Goal: Task Accomplishment & Management: Manage account settings

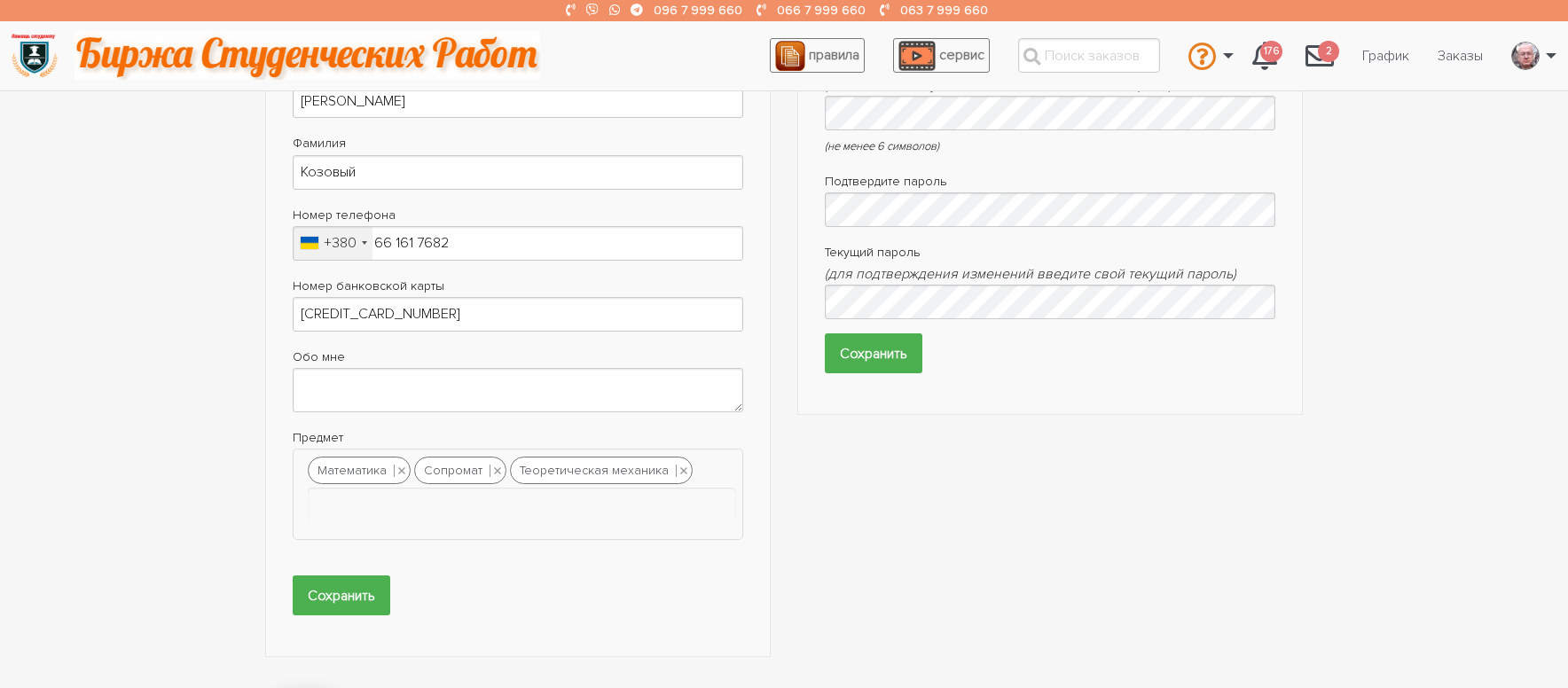
scroll to position [532, 0]
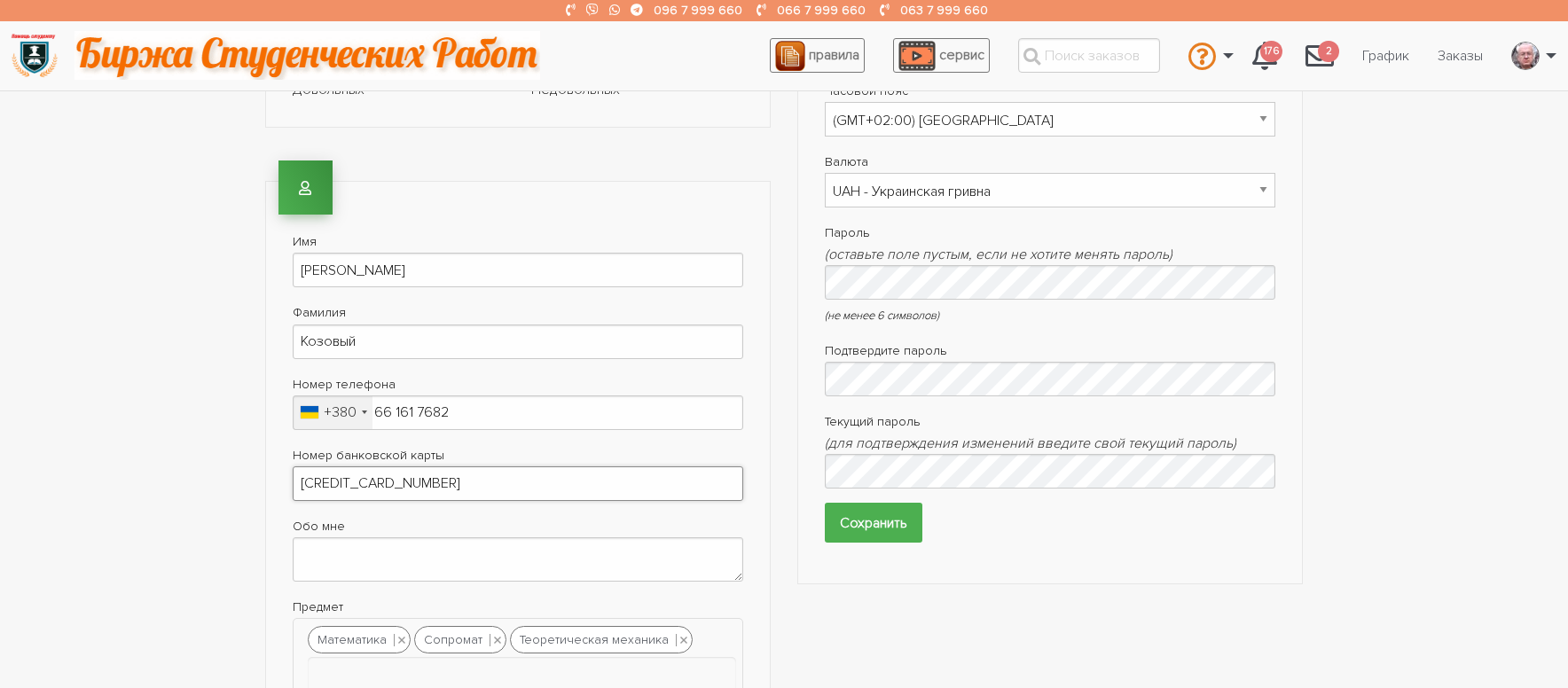
drag, startPoint x: 334, startPoint y: 483, endPoint x: 603, endPoint y: 503, distance: 269.7
click at [604, 500] on input "[CREDIT_CARD_NUMBER]" at bounding box center [518, 484] width 451 height 35
click at [391, 489] on input "5168 7451" at bounding box center [518, 484] width 451 height 35
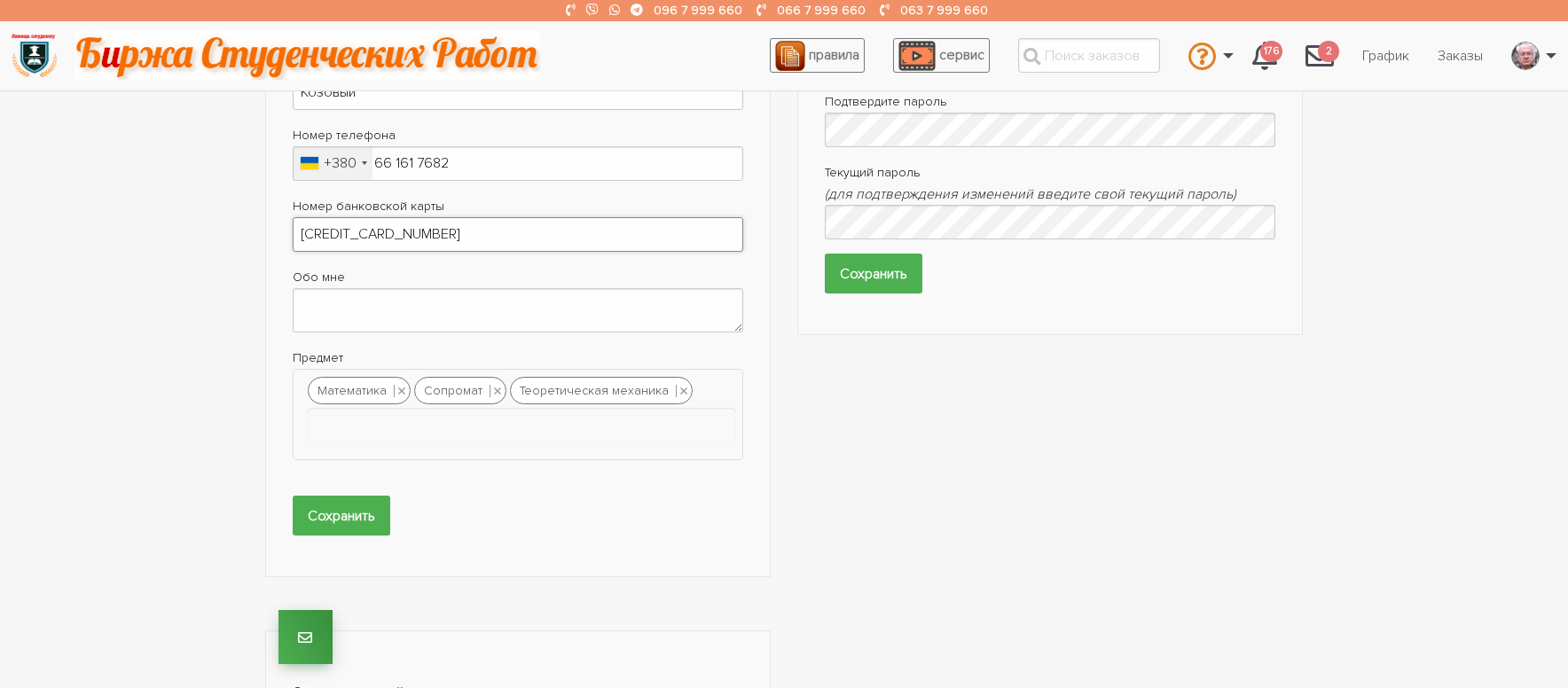
scroll to position [798, 0]
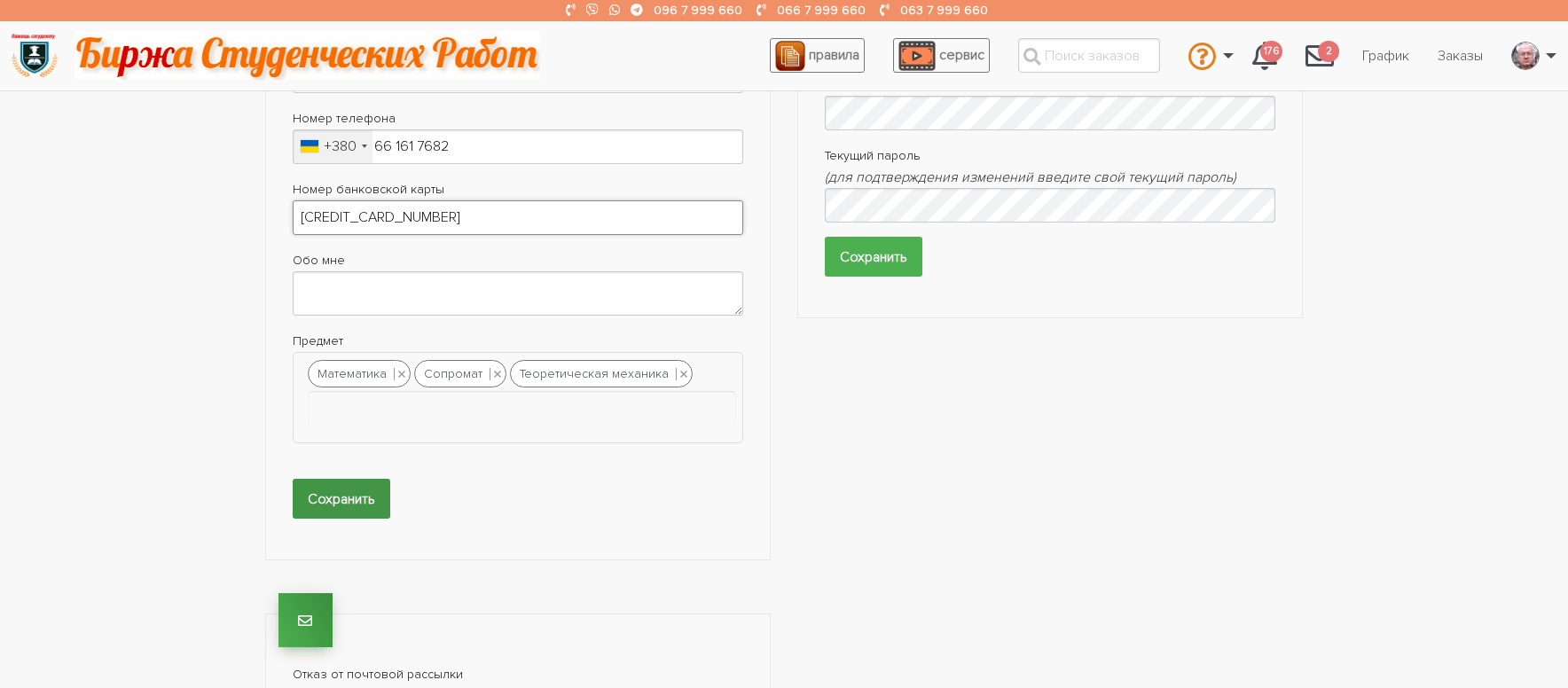
type input "[CREDIT_CARD_NUMBER]"
click at [341, 491] on input "Сохранить" at bounding box center [341, 498] width 97 height 40
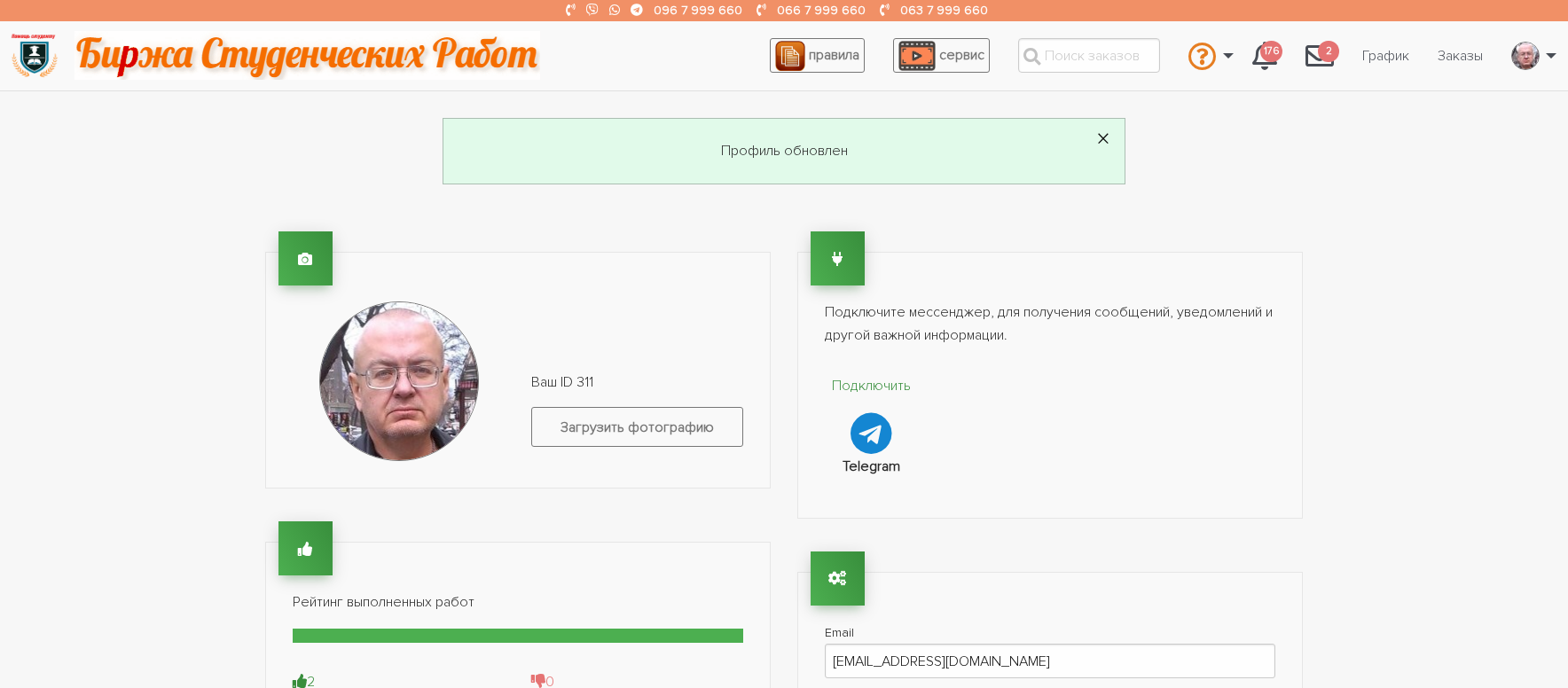
click at [1100, 139] on span "×" at bounding box center [1103, 140] width 14 height 35
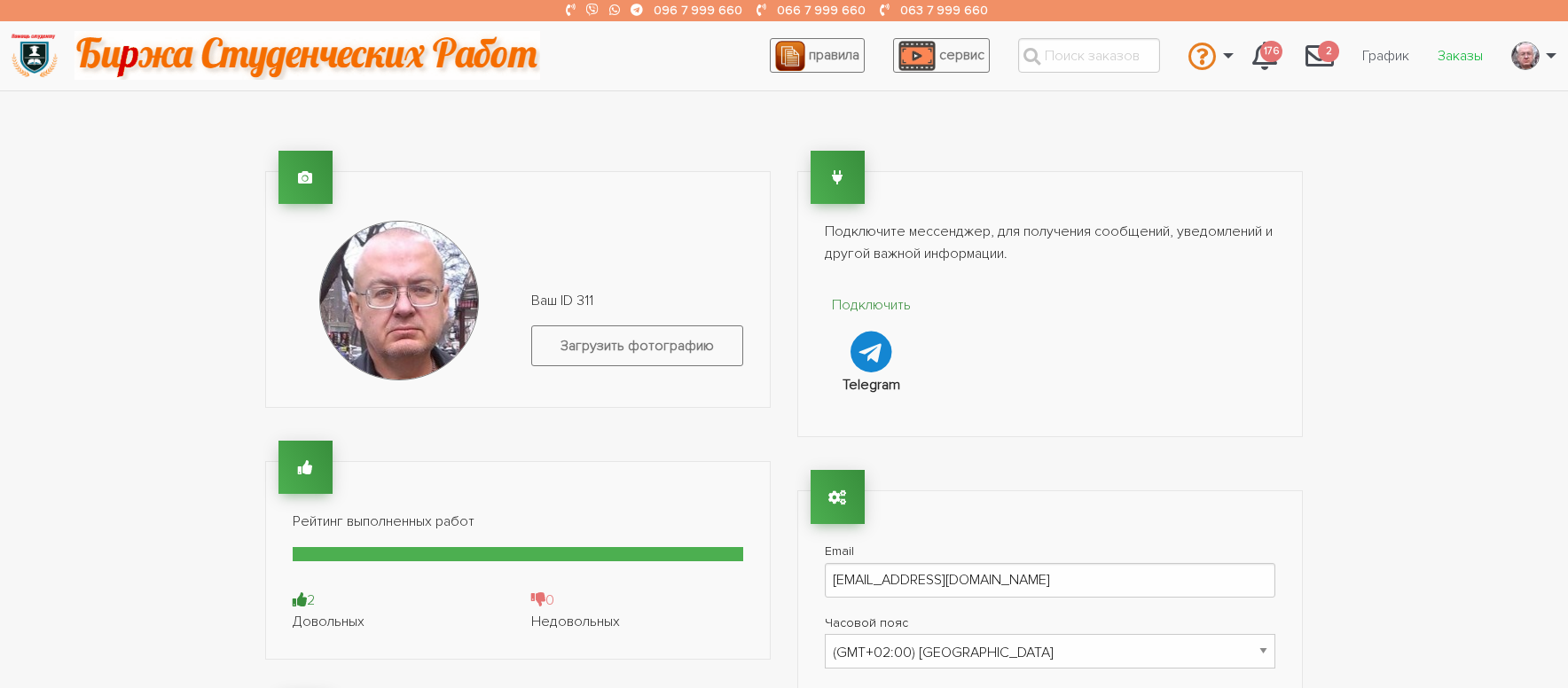
click at [1450, 54] on link "Заказы" at bounding box center [1459, 56] width 73 height 34
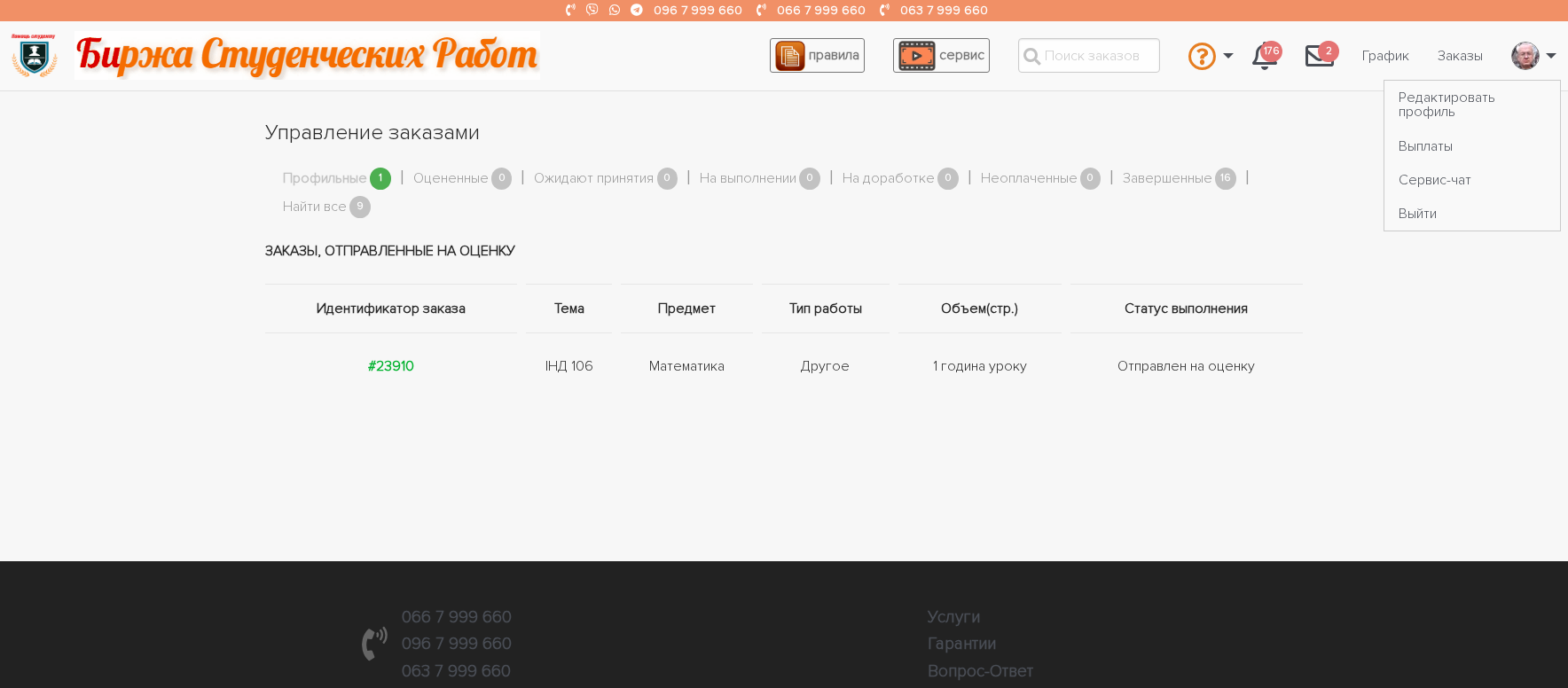
click at [1551, 54] on link "\a \a" at bounding box center [1529, 56] width 64 height 48
